Goal: Entertainment & Leisure: Consume media (video, audio)

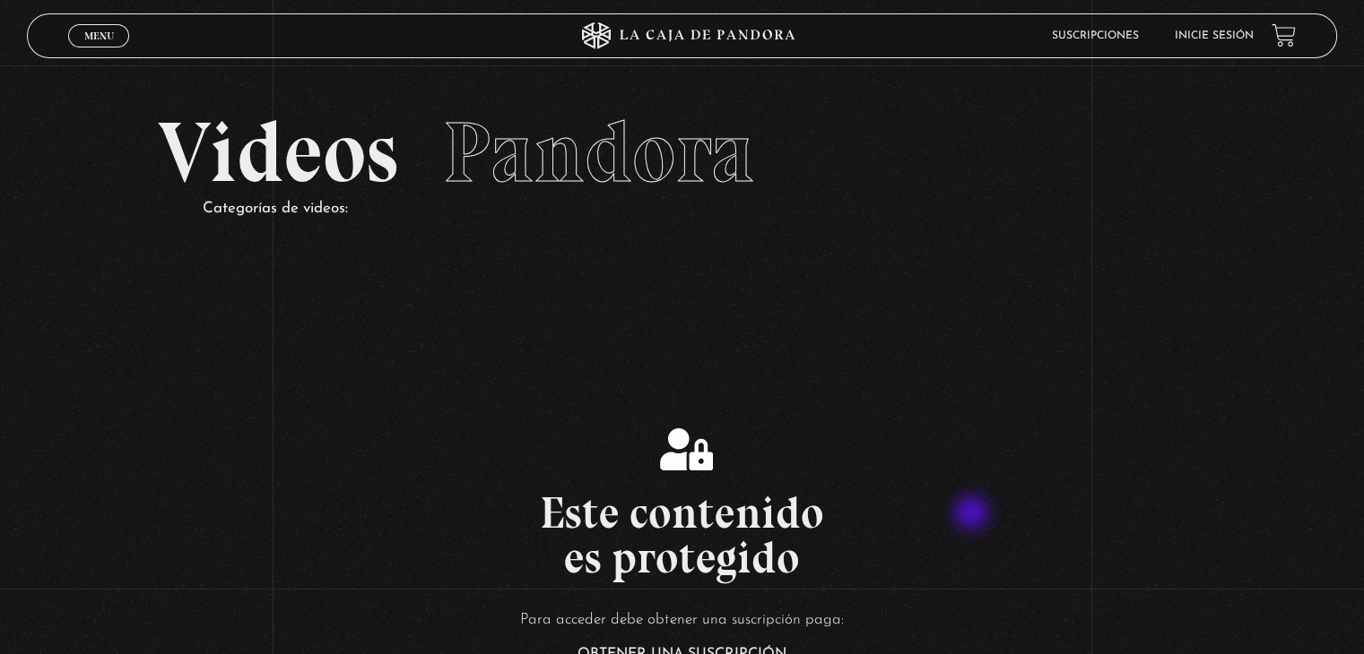
click at [973, 515] on h2 "Este contenido es protegido" at bounding box center [682, 535] width 1364 height 90
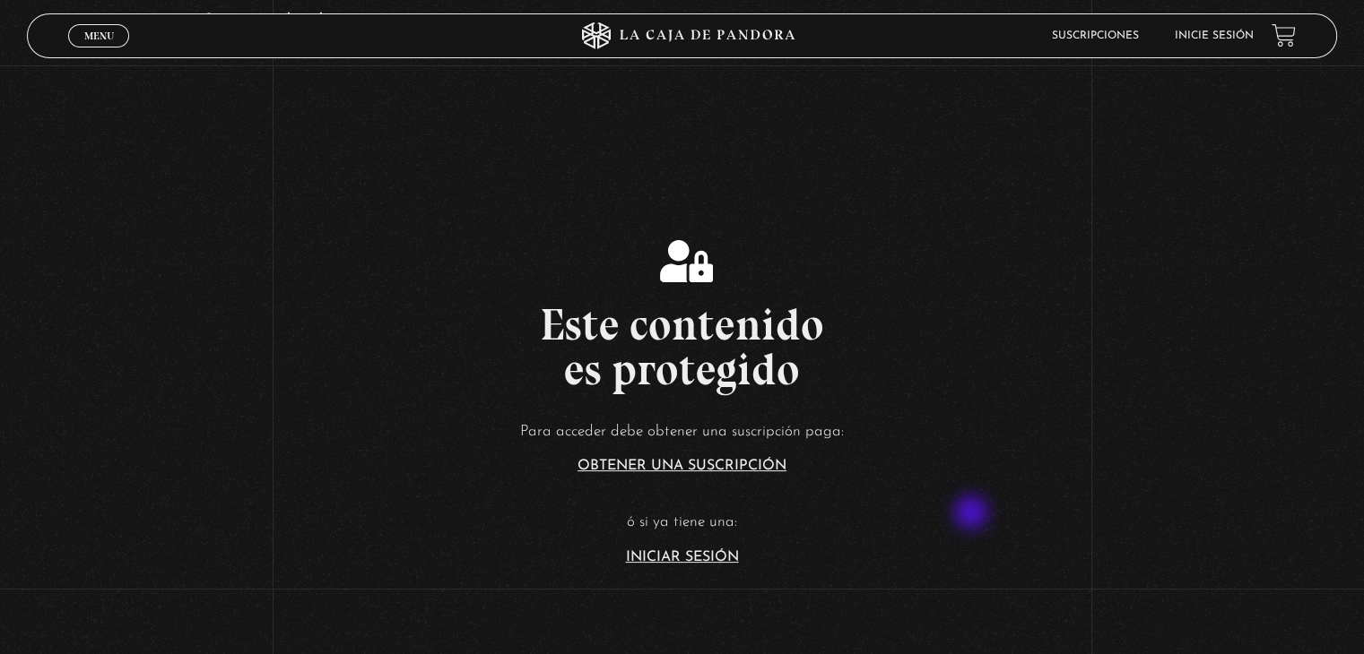
scroll to position [215, 0]
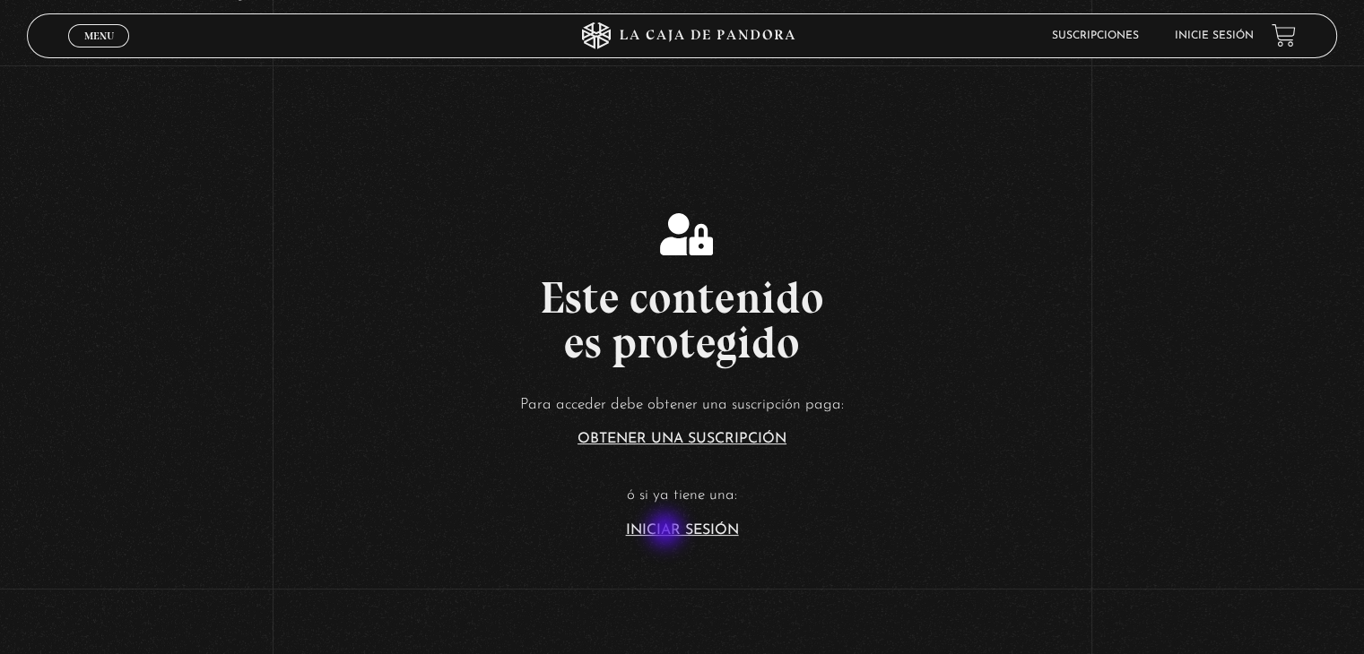
click at [667, 532] on link "Iniciar Sesión" at bounding box center [682, 531] width 113 height 14
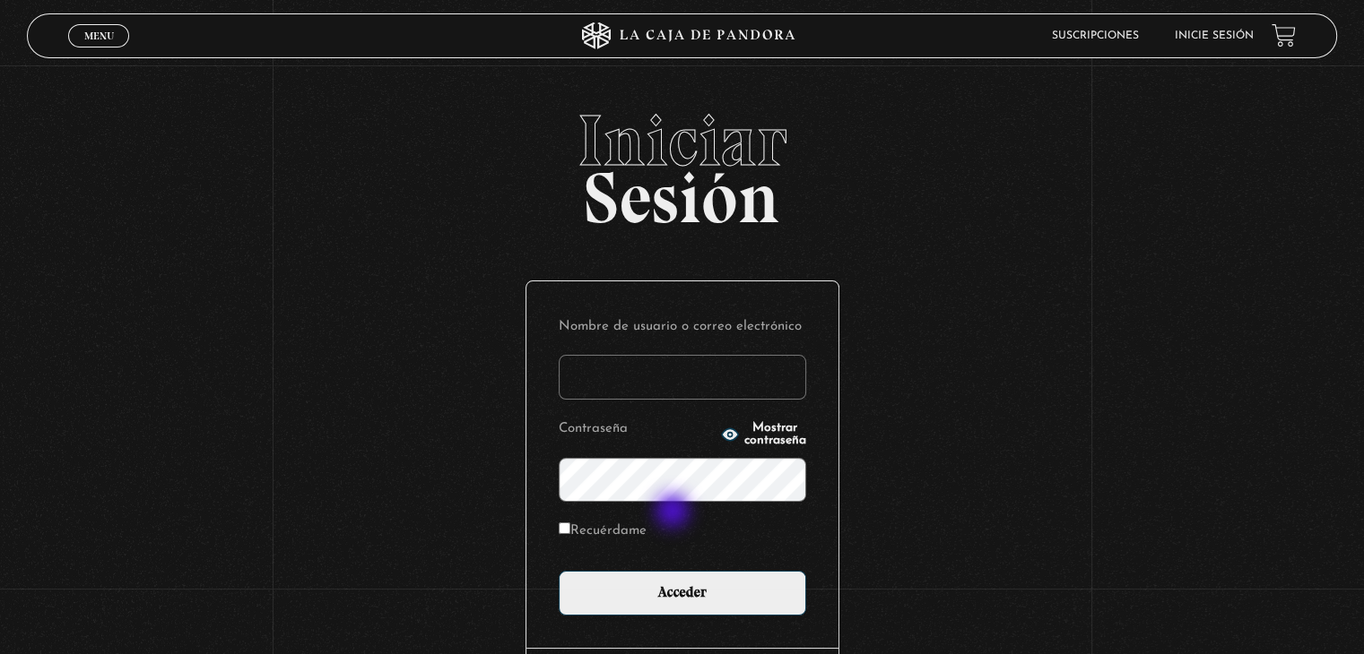
type input "betana007"
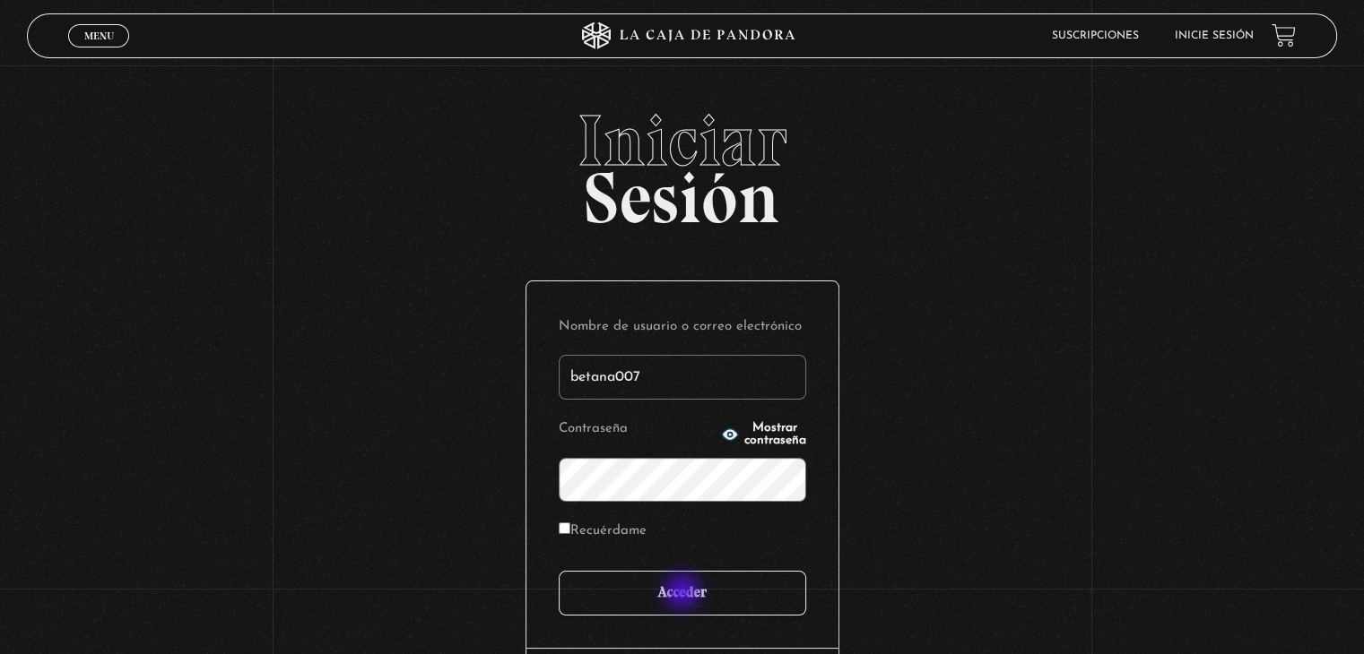
click at [684, 593] on input "Acceder" at bounding box center [681, 593] width 247 height 45
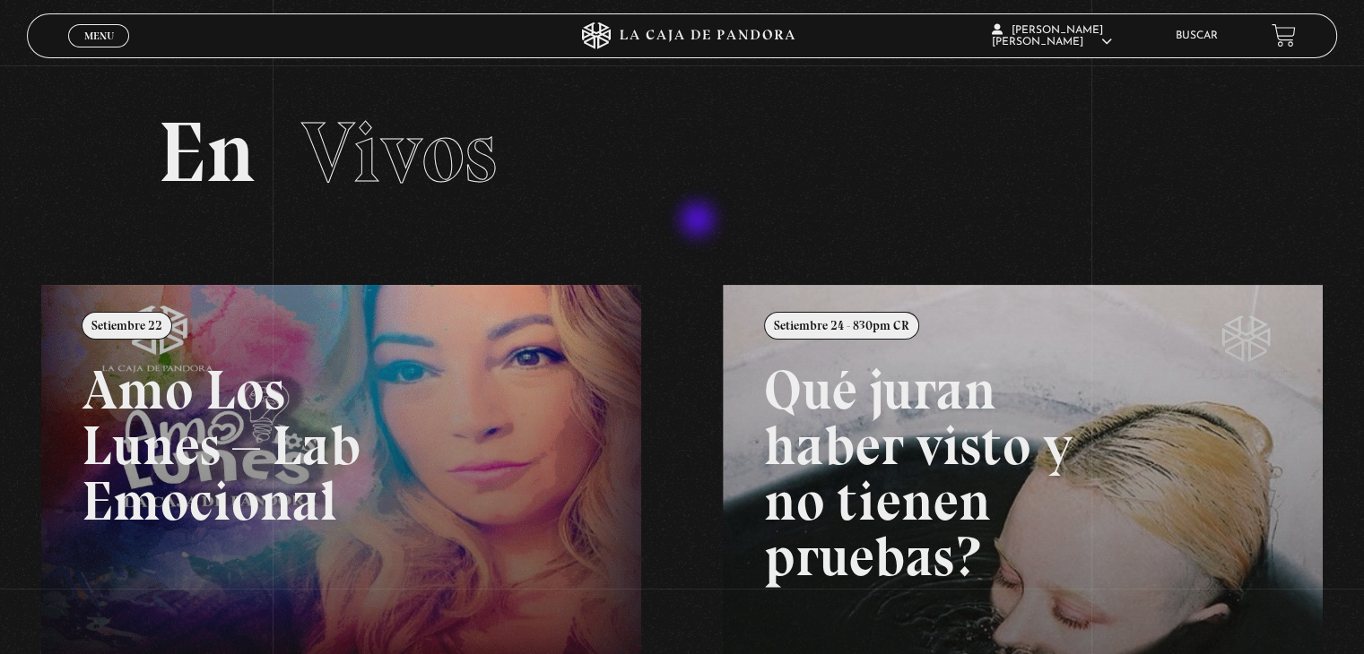
click at [699, 221] on section "En Vivos" at bounding box center [682, 175] width 1364 height 220
click at [1217, 25] on li "Buscar" at bounding box center [1196, 36] width 42 height 28
click at [1211, 33] on link "Buscar" at bounding box center [1196, 35] width 42 height 11
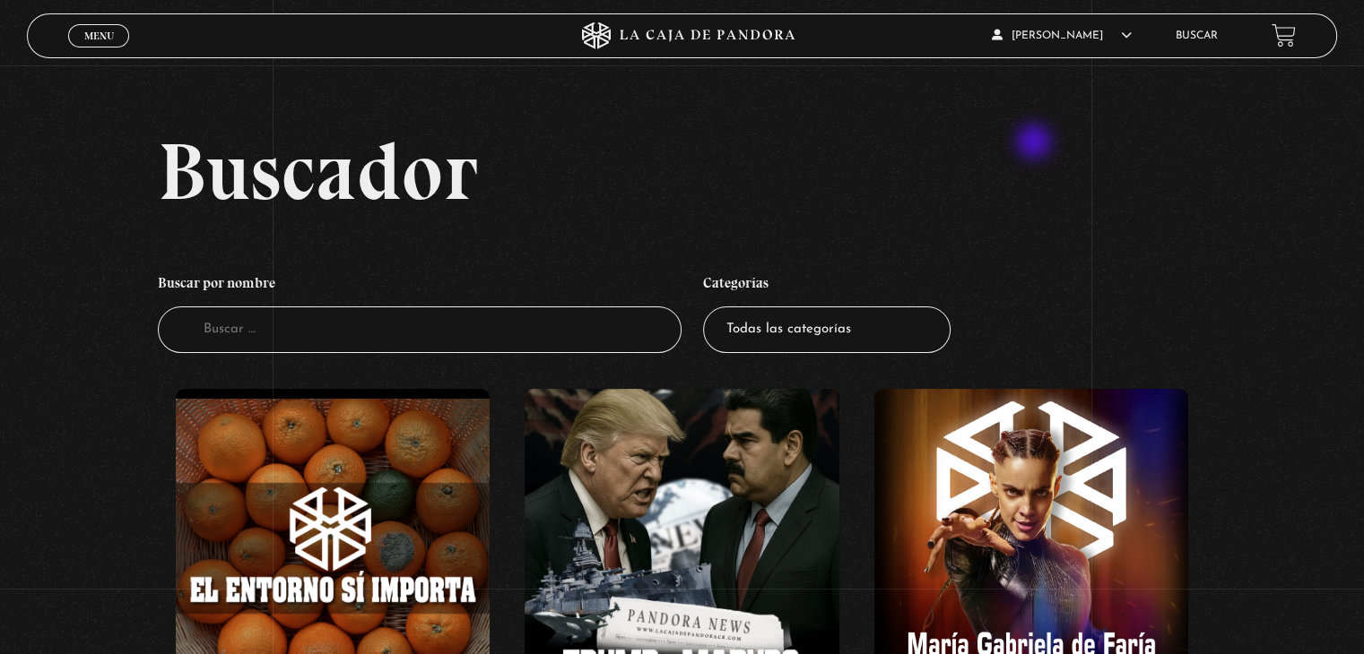
click at [1035, 143] on h2 "Buscador" at bounding box center [747, 171] width 1178 height 81
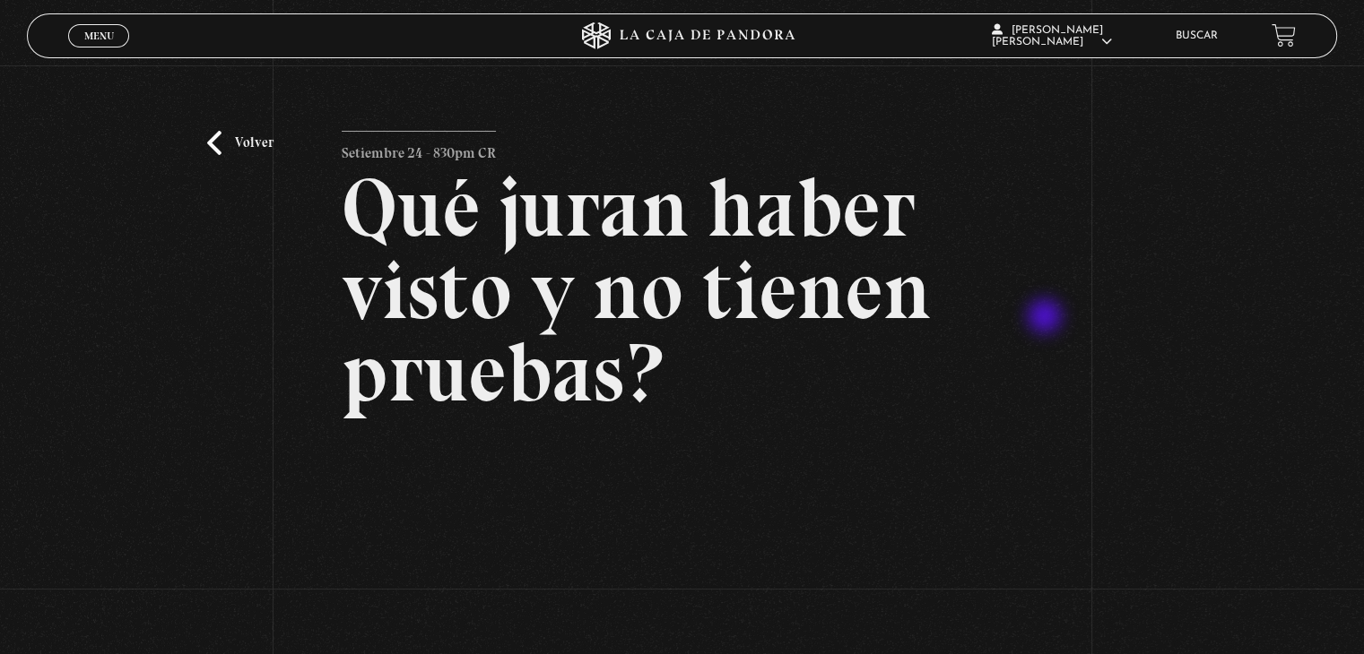
click at [1046, 318] on div "Volver Setiembre 24 - 830pm CR Qué juran haber visto y no tienen pruebas?" at bounding box center [682, 462] width 1364 height 794
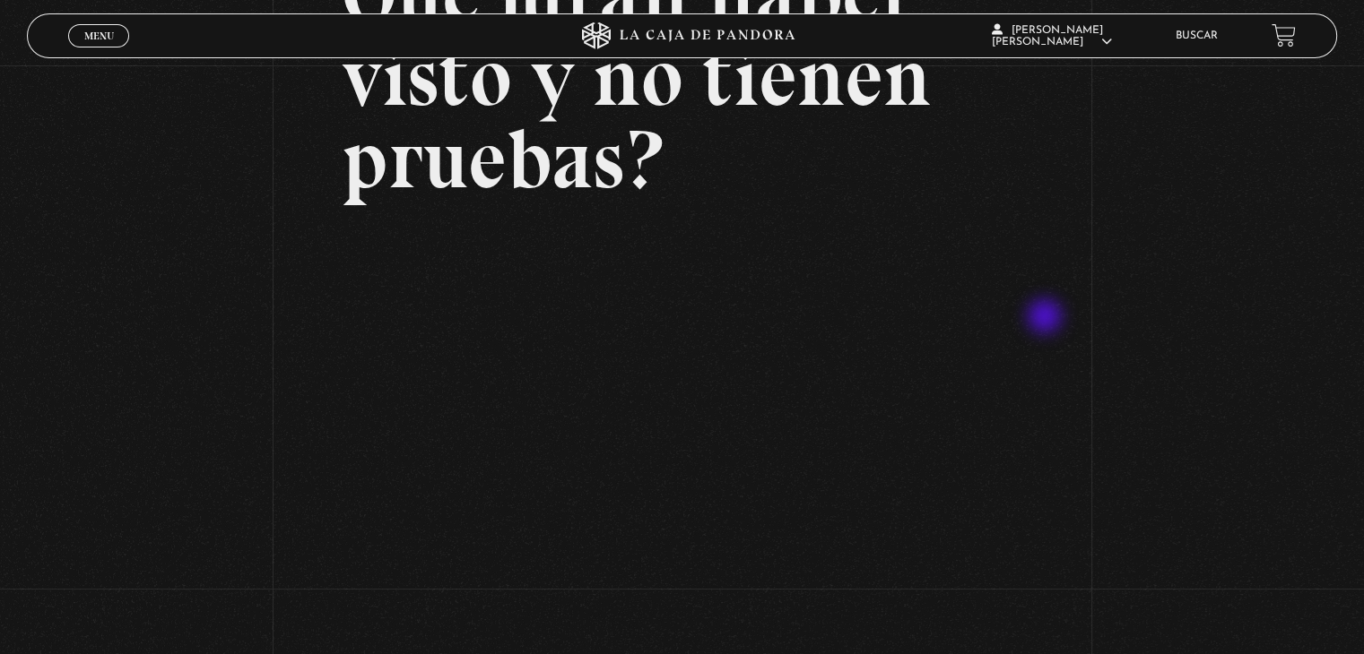
scroll to position [323, 0]
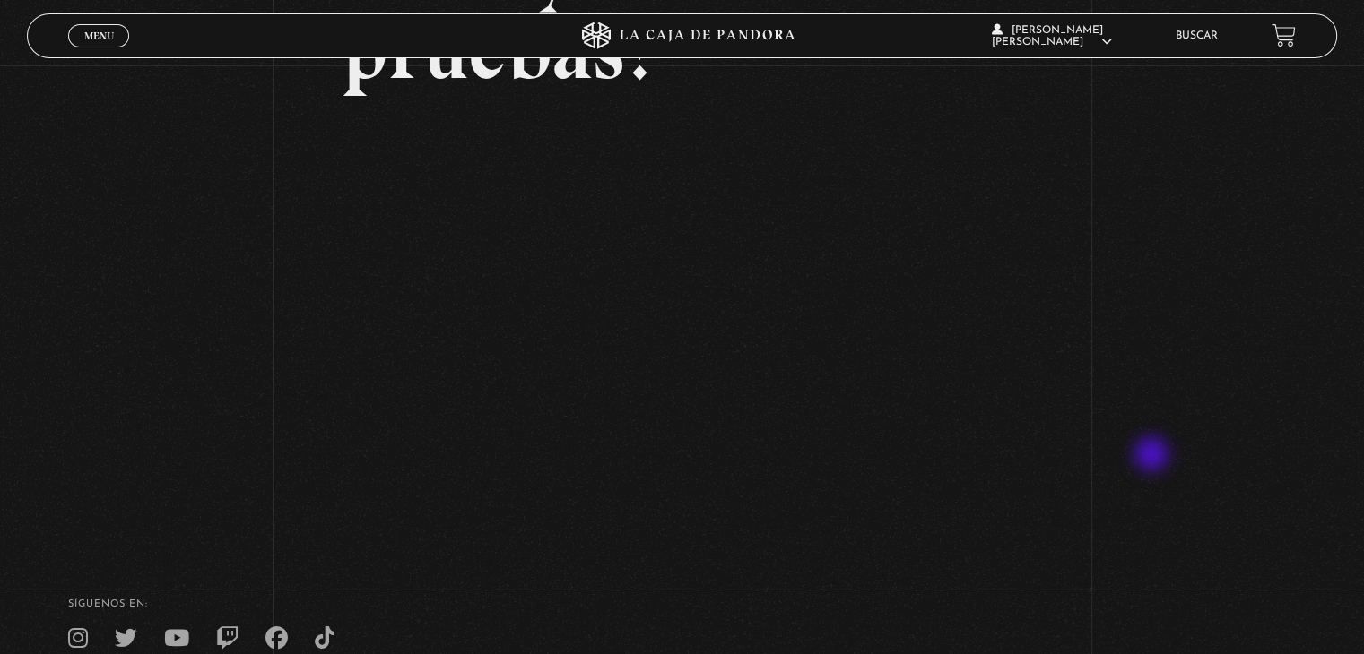
click at [1153, 456] on div "Volver Setiembre 24 - 830pm CR Qué juran haber visto y no tienen pruebas?" at bounding box center [682, 140] width 1364 height 794
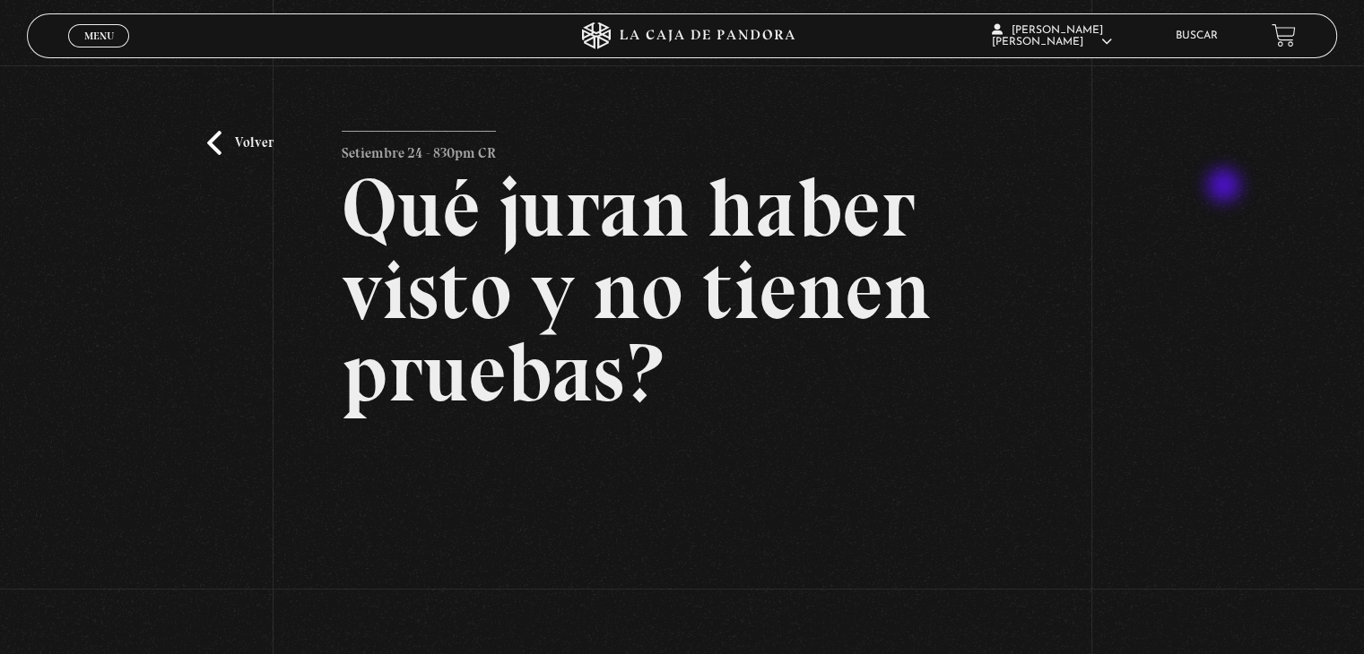
click at [1225, 187] on div "Volver Setiembre 24 - 830pm CR Qué juran haber visto y no tienen pruebas?" at bounding box center [682, 462] width 1364 height 794
click at [1170, 335] on div "Volver Setiembre 24 - 830pm CR Qué juran haber visto y no tienen pruebas?" at bounding box center [682, 462] width 1364 height 794
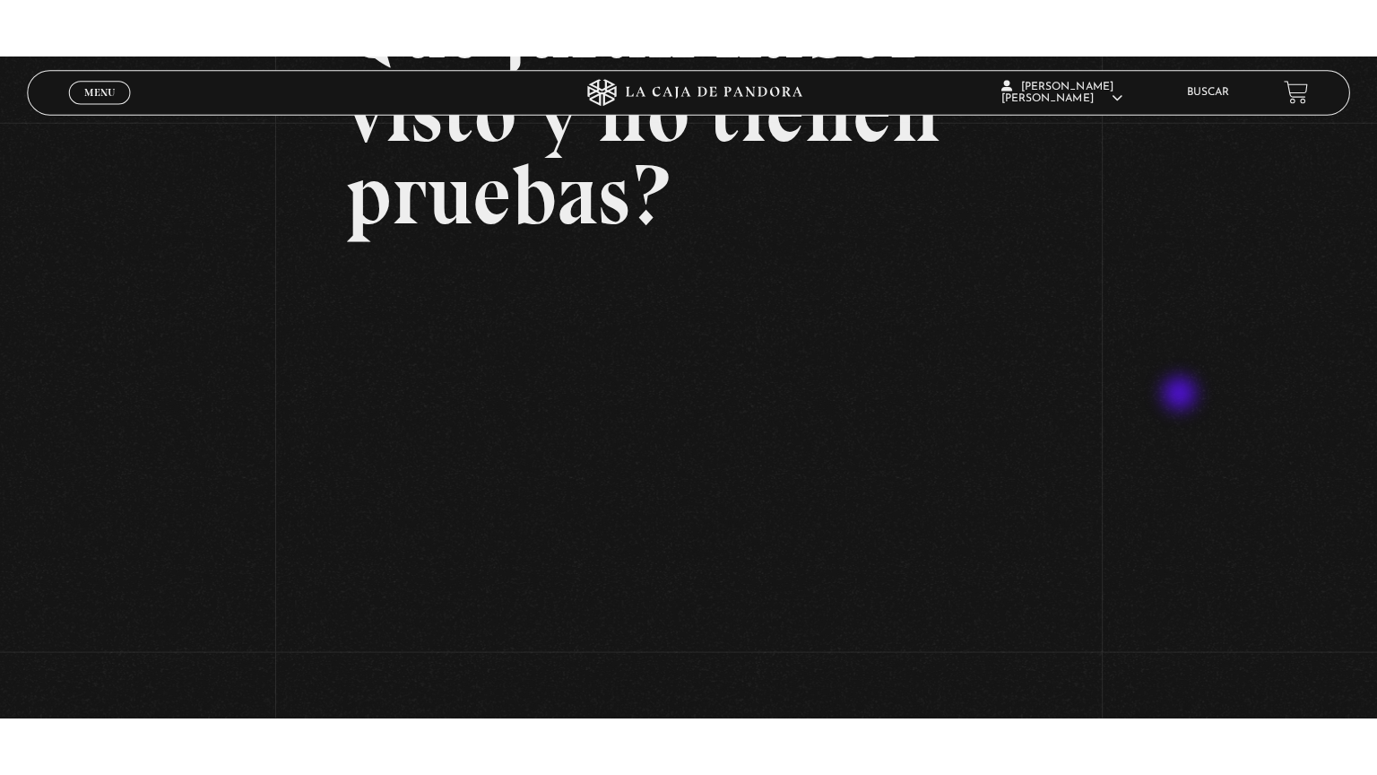
scroll to position [251, 0]
